Goal: Transaction & Acquisition: Download file/media

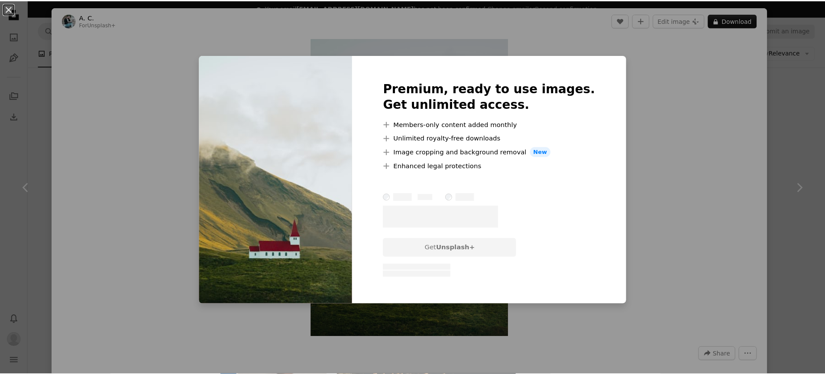
scroll to position [2924, 0]
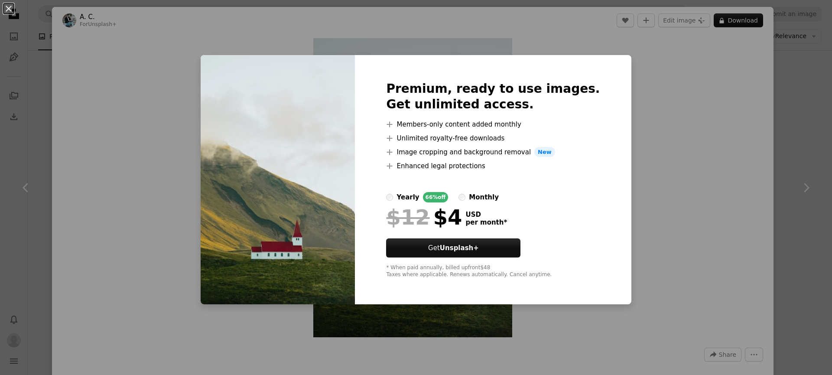
click at [736, 206] on div "An X shape Premium, ready to use images. Get unlimited access. A plus sign Memb…" at bounding box center [416, 187] width 832 height 375
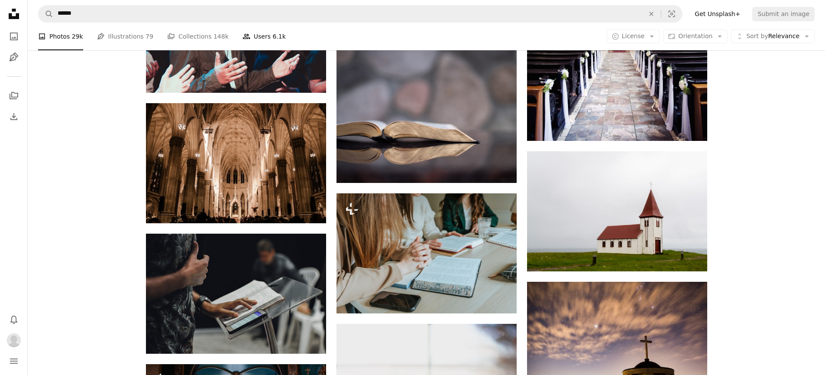
scroll to position [6664, 0]
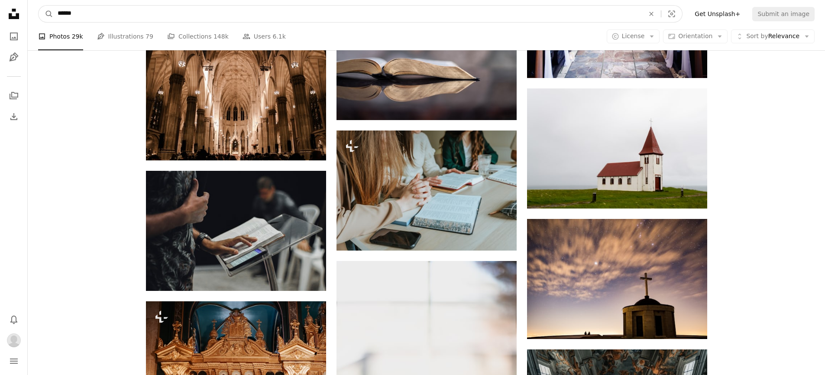
click at [313, 9] on input "******" at bounding box center [347, 14] width 589 height 16
type input "*"
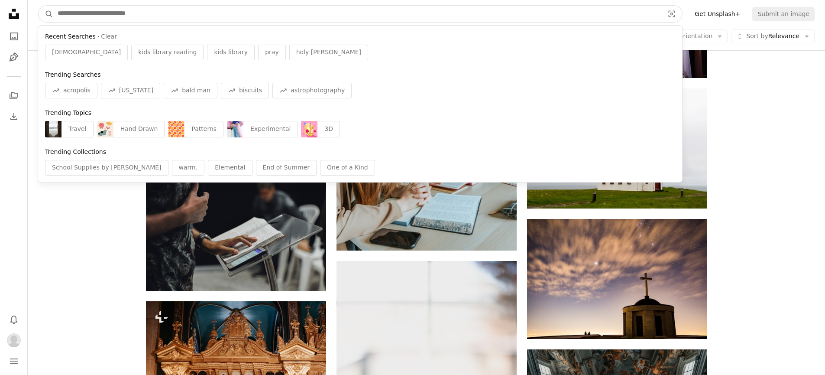
type input "*"
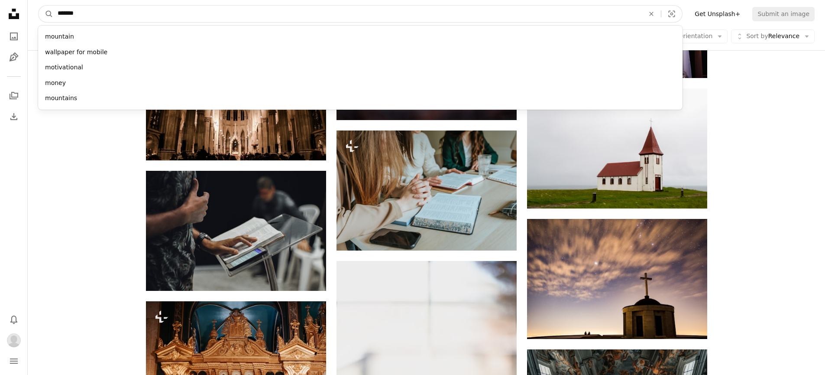
type input "********"
click button "A magnifying glass" at bounding box center [46, 14] width 15 height 16
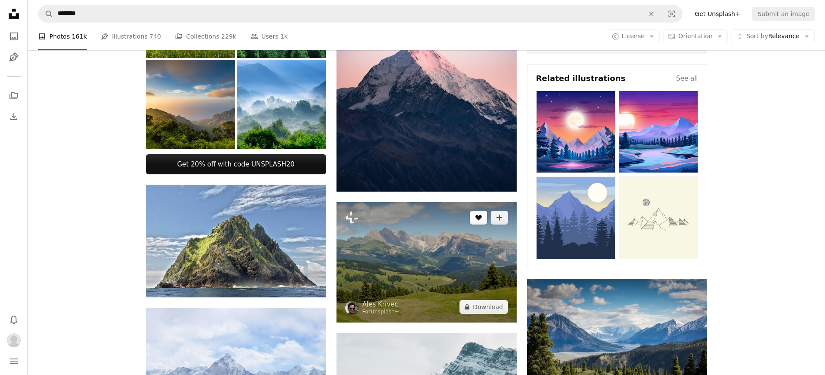
scroll to position [443, 0]
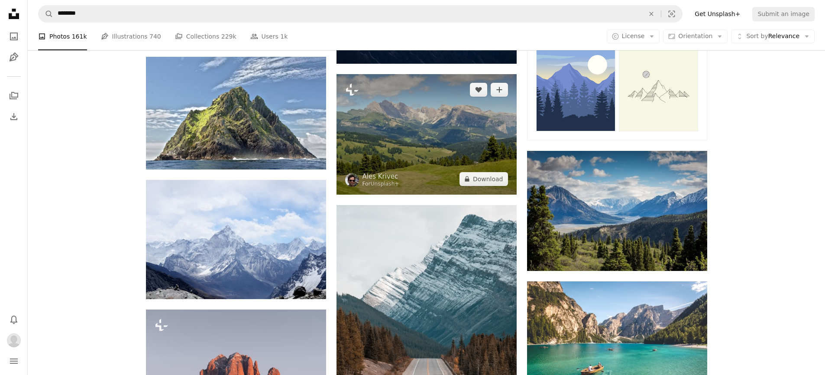
click at [459, 140] on img at bounding box center [427, 134] width 180 height 120
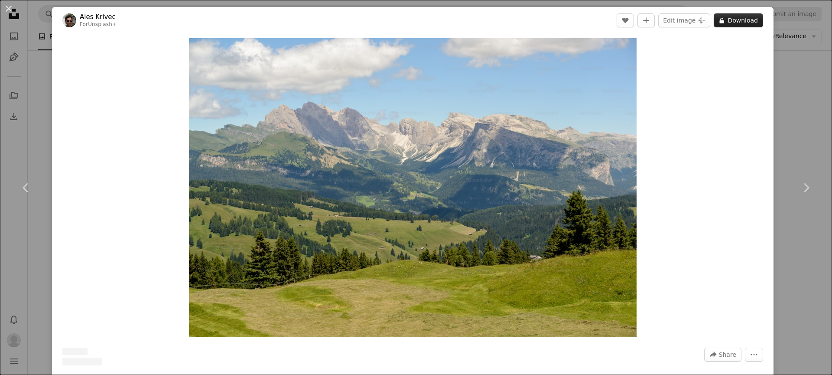
click at [734, 22] on button "A lock Download" at bounding box center [738, 20] width 49 height 14
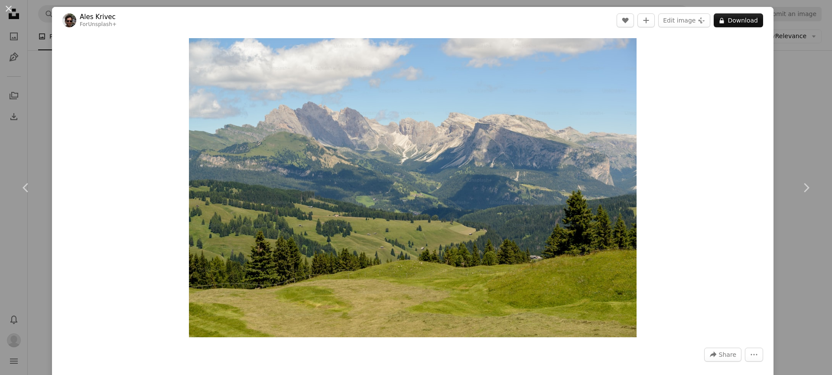
click at [807, 115] on div "An X shape Chevron left Chevron right Ales Krivec For Unsplash+ A heart A plus …" at bounding box center [416, 187] width 832 height 375
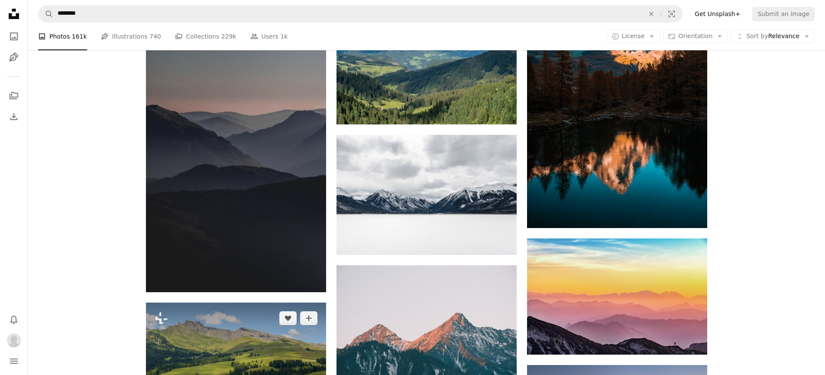
scroll to position [2104, 0]
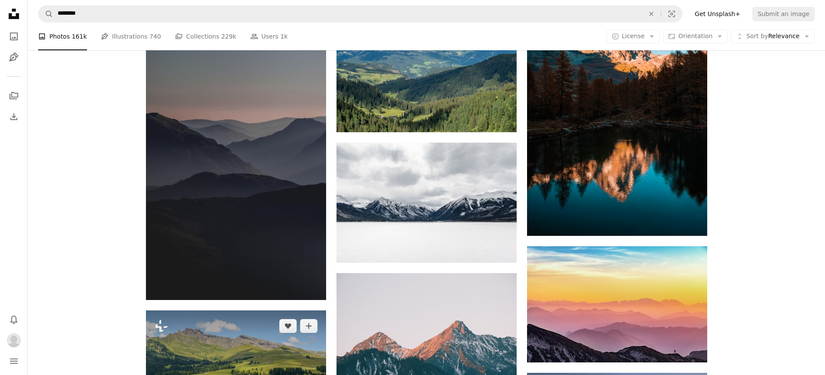
click at [252, 310] on img at bounding box center [236, 366] width 180 height 113
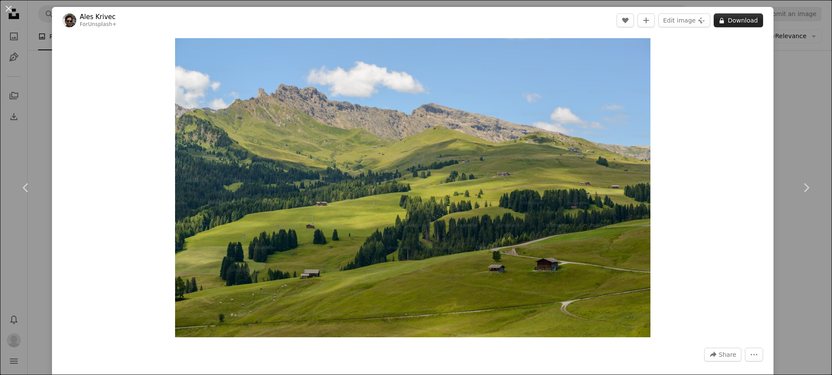
click at [734, 25] on button "A lock Download" at bounding box center [738, 20] width 49 height 14
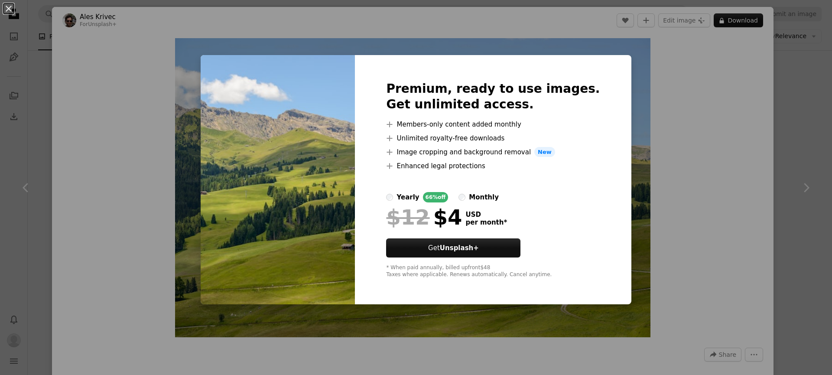
click at [799, 174] on div "An X shape Premium, ready to use images. Get unlimited access. A plus sign Memb…" at bounding box center [416, 187] width 832 height 375
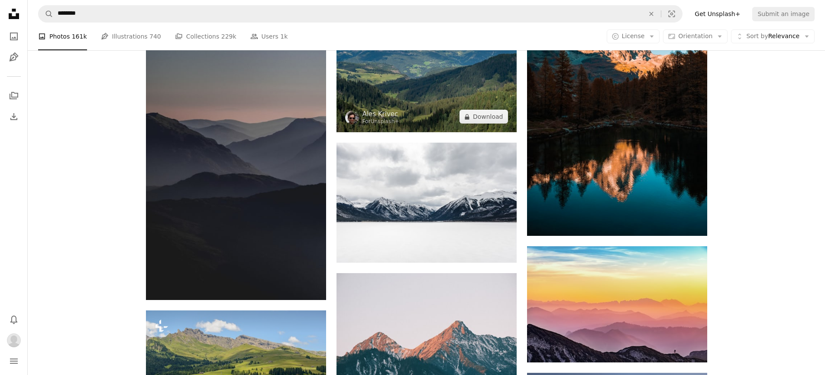
click at [387, 95] on img at bounding box center [427, 72] width 180 height 120
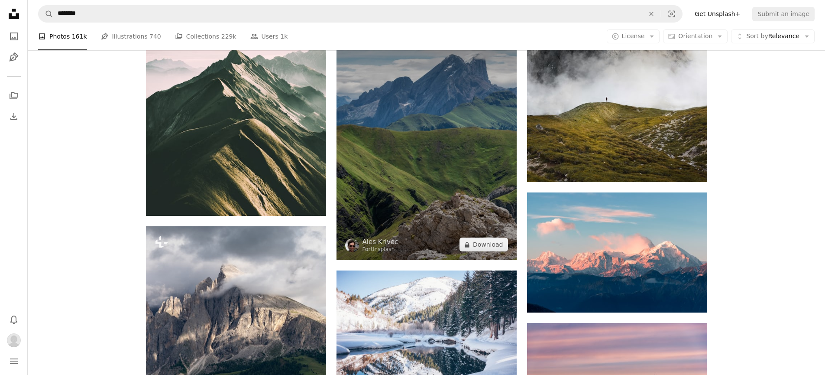
scroll to position [3346, 0]
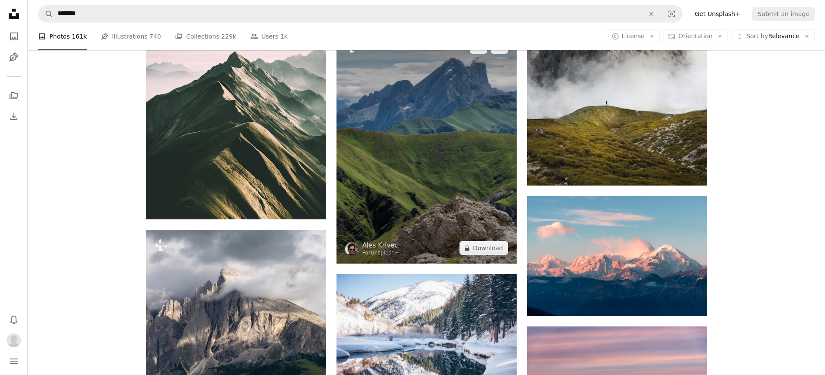
click at [419, 163] on img at bounding box center [427, 147] width 180 height 233
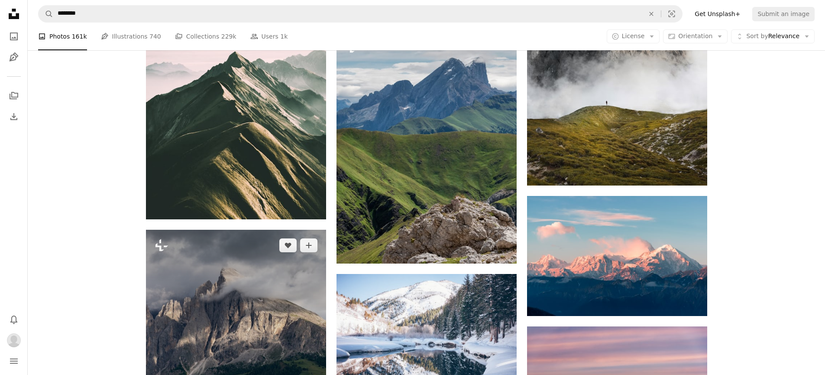
click at [290, 230] on img at bounding box center [236, 362] width 180 height 264
click at [251, 230] on img at bounding box center [236, 362] width 180 height 264
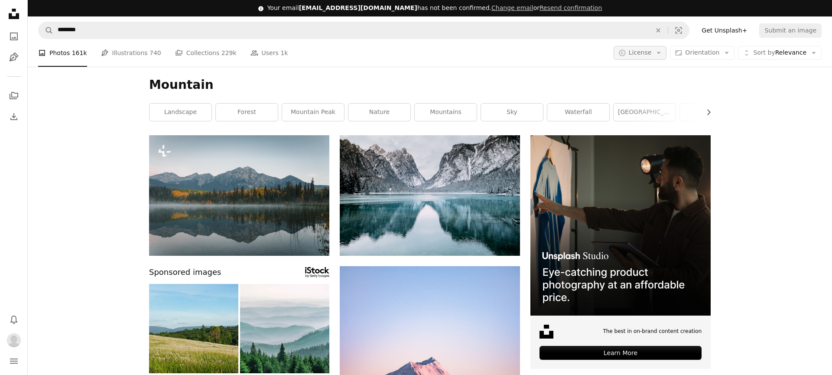
click at [645, 49] on span "License" at bounding box center [640, 52] width 23 height 7
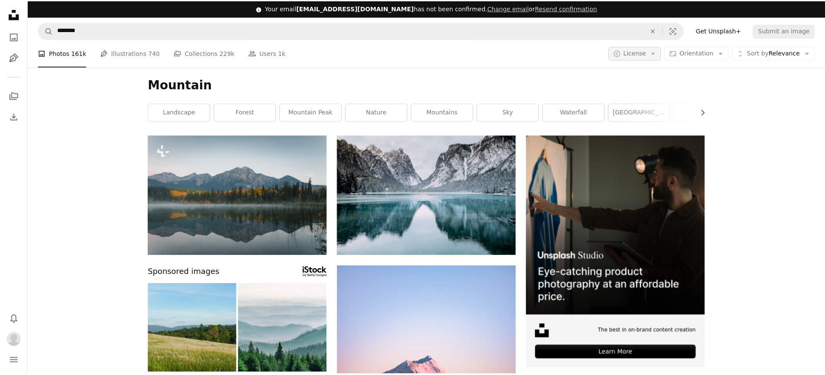
scroll to position [3887, 0]
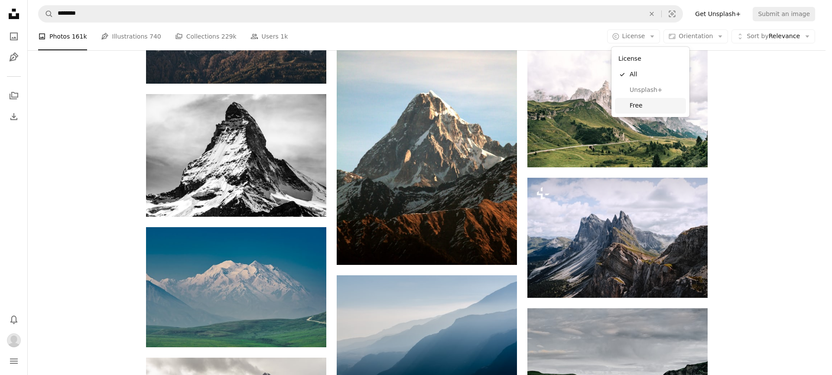
click at [652, 106] on span "Free" at bounding box center [655, 105] width 53 height 9
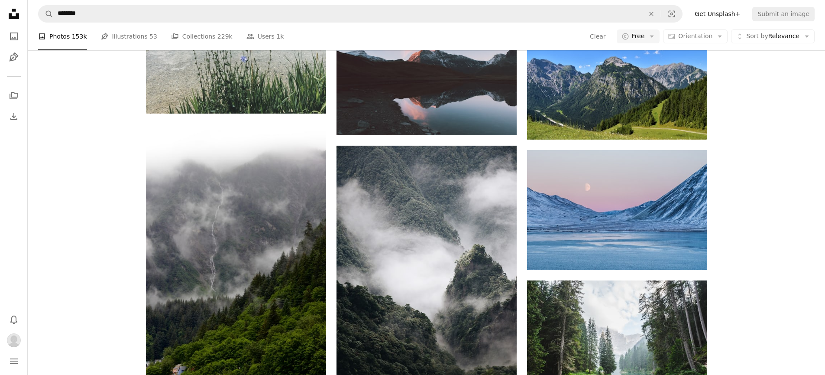
scroll to position [3152, 0]
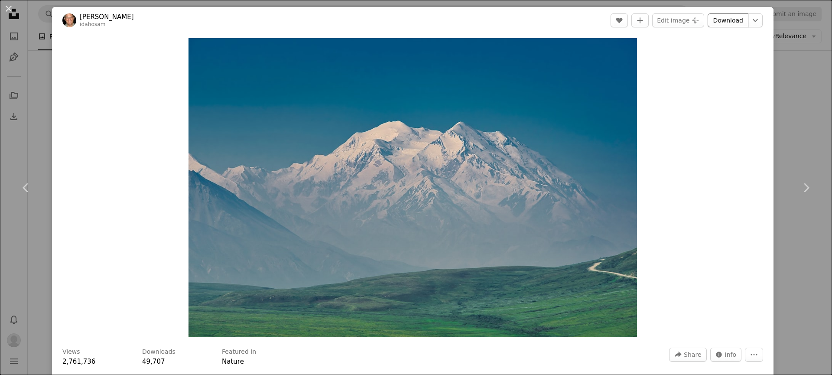
click at [717, 21] on link "Download" at bounding box center [727, 20] width 41 height 14
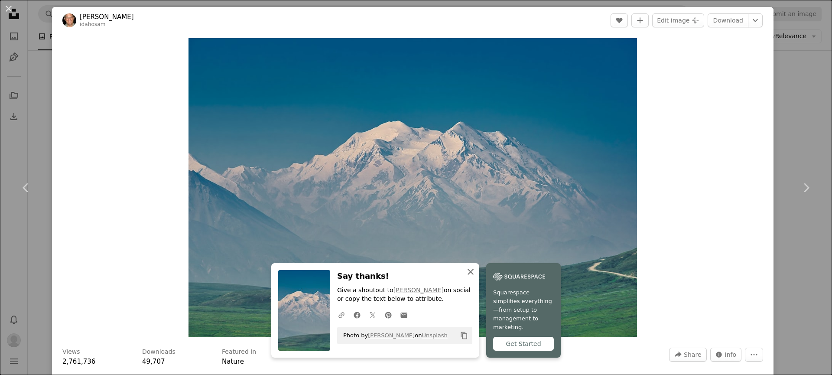
click at [479, 273] on button "An X shape Close" at bounding box center [470, 271] width 17 height 17
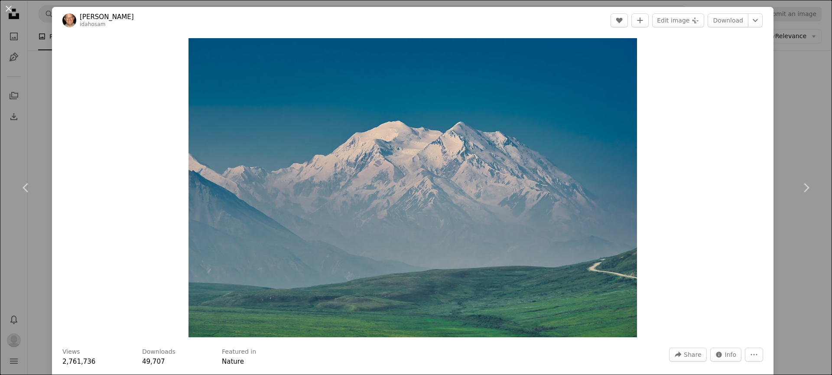
click at [782, 102] on div "An X shape Chevron left Chevron right [PERSON_NAME] idahosam A heart A plus sig…" at bounding box center [416, 187] width 832 height 375
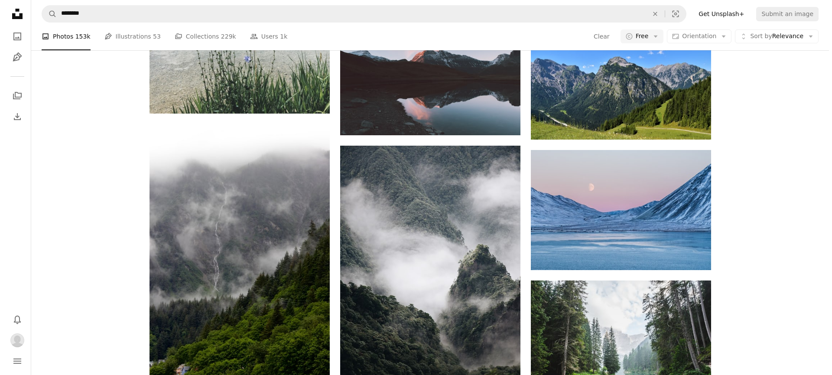
scroll to position [3726, 0]
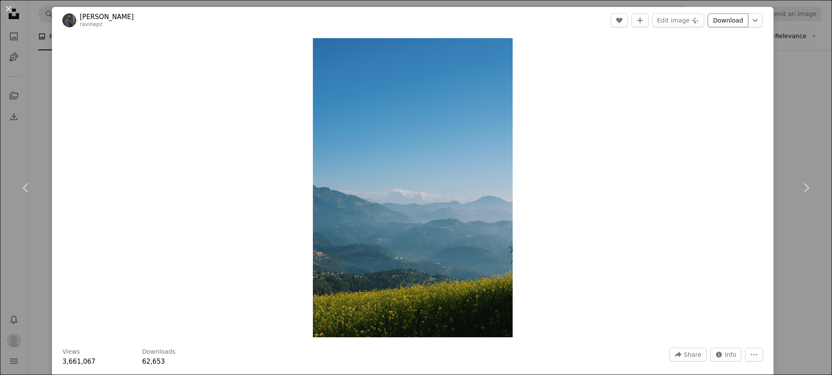
click at [707, 20] on link "Download" at bounding box center [727, 20] width 41 height 14
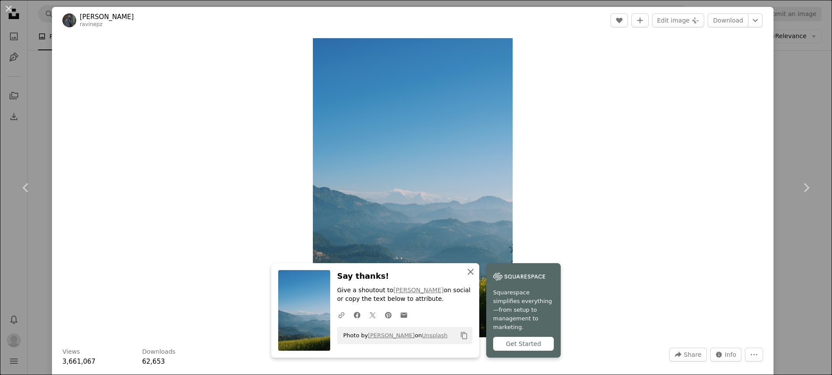
click at [476, 277] on icon "An X shape" at bounding box center [470, 271] width 10 height 10
